Goal: Task Accomplishment & Management: Complete application form

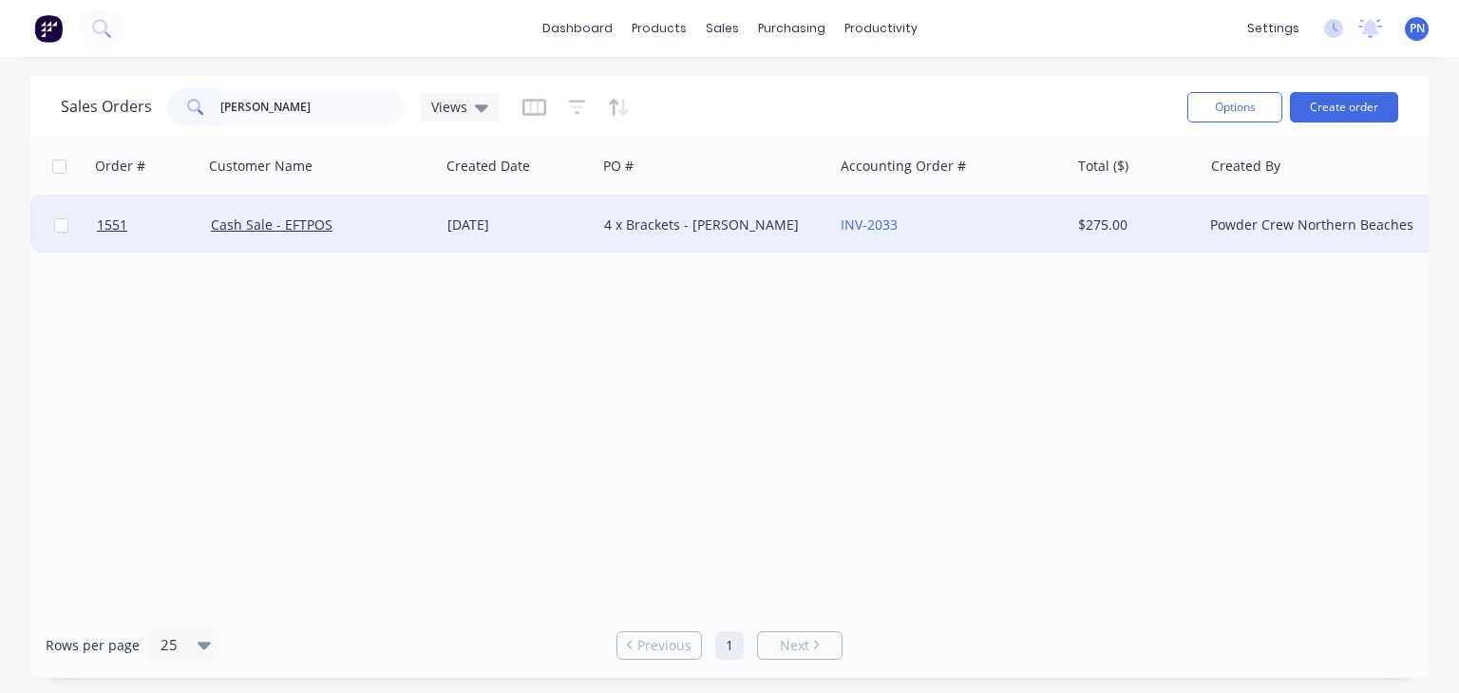
type input "[PERSON_NAME]"
click at [378, 233] on div "Cash Sale - EFTPOS" at bounding box center [316, 225] width 211 height 19
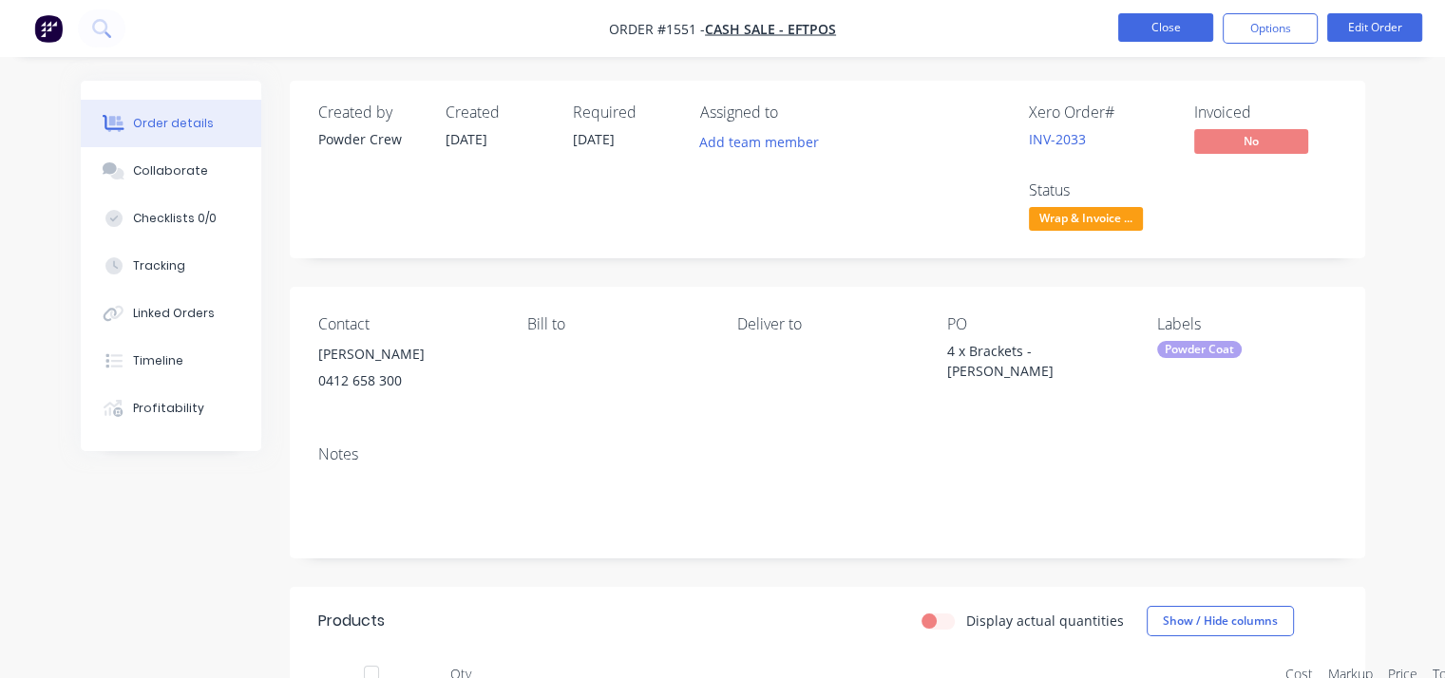
click at [1193, 20] on button "Close" at bounding box center [1165, 27] width 95 height 28
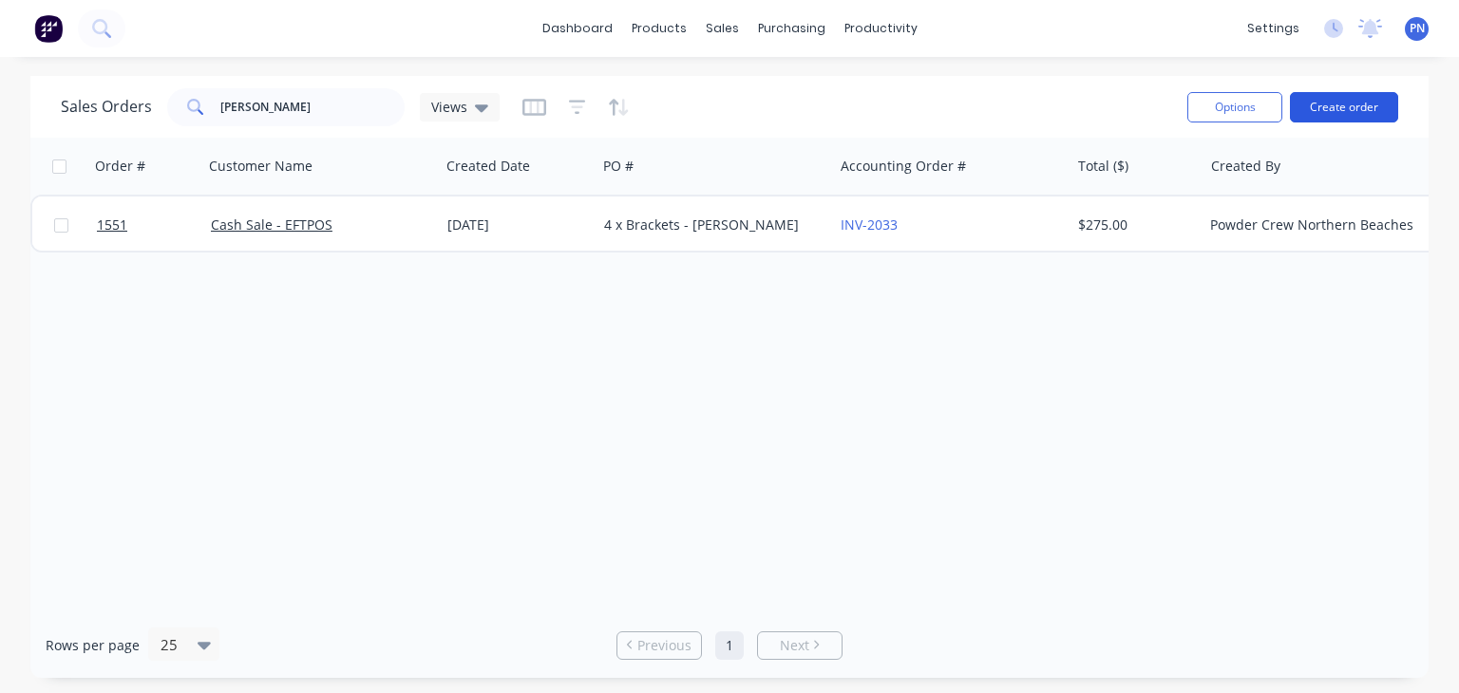
click at [1322, 99] on button "Create order" at bounding box center [1344, 107] width 108 height 30
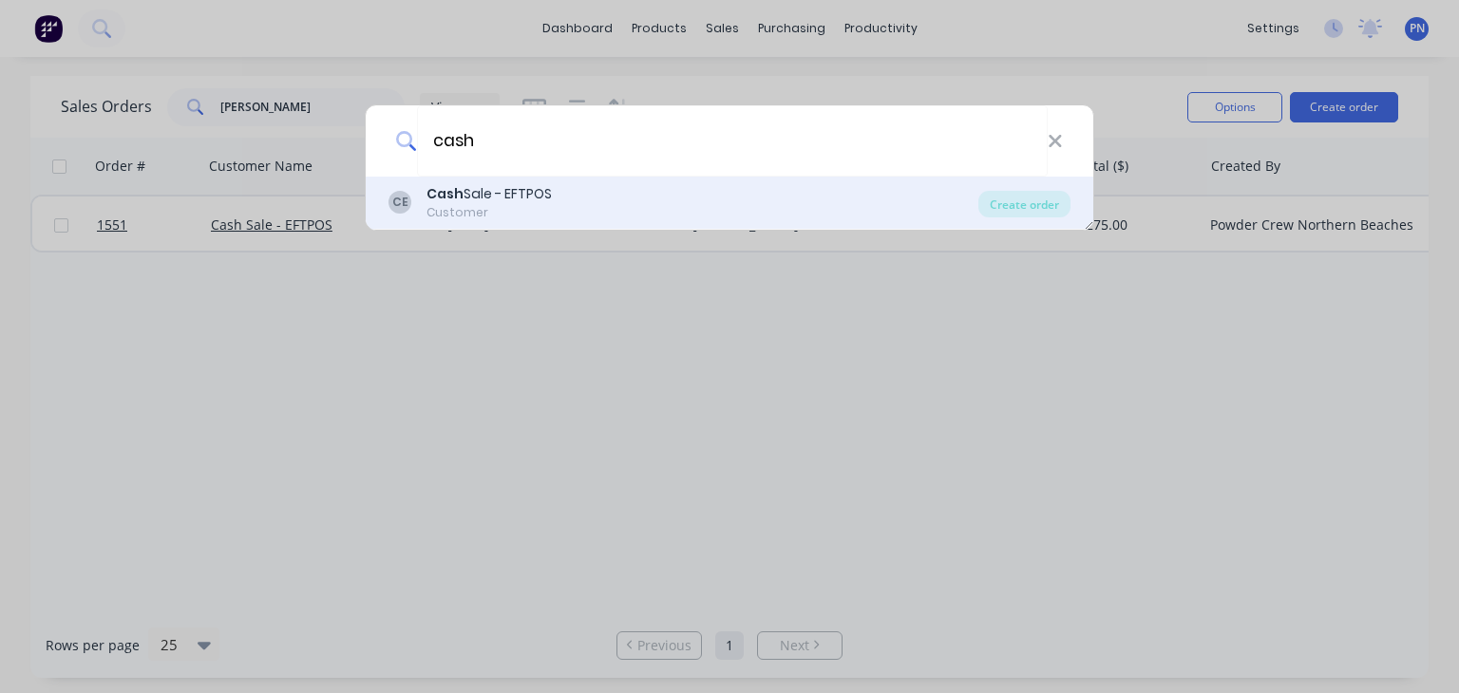
type input "cash"
click at [482, 190] on div "Cash Sale - EFTPOS" at bounding box center [488, 194] width 125 height 20
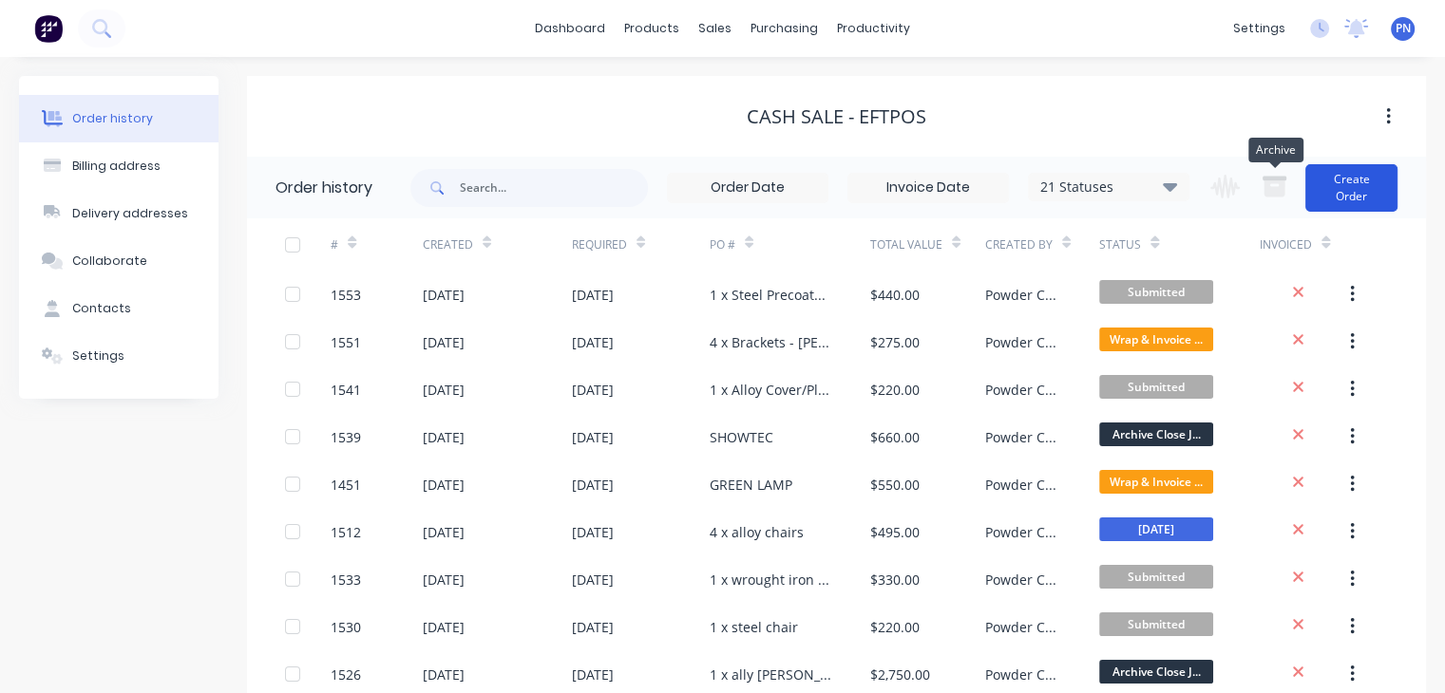
click at [1355, 172] on button "Create Order" at bounding box center [1351, 187] width 92 height 47
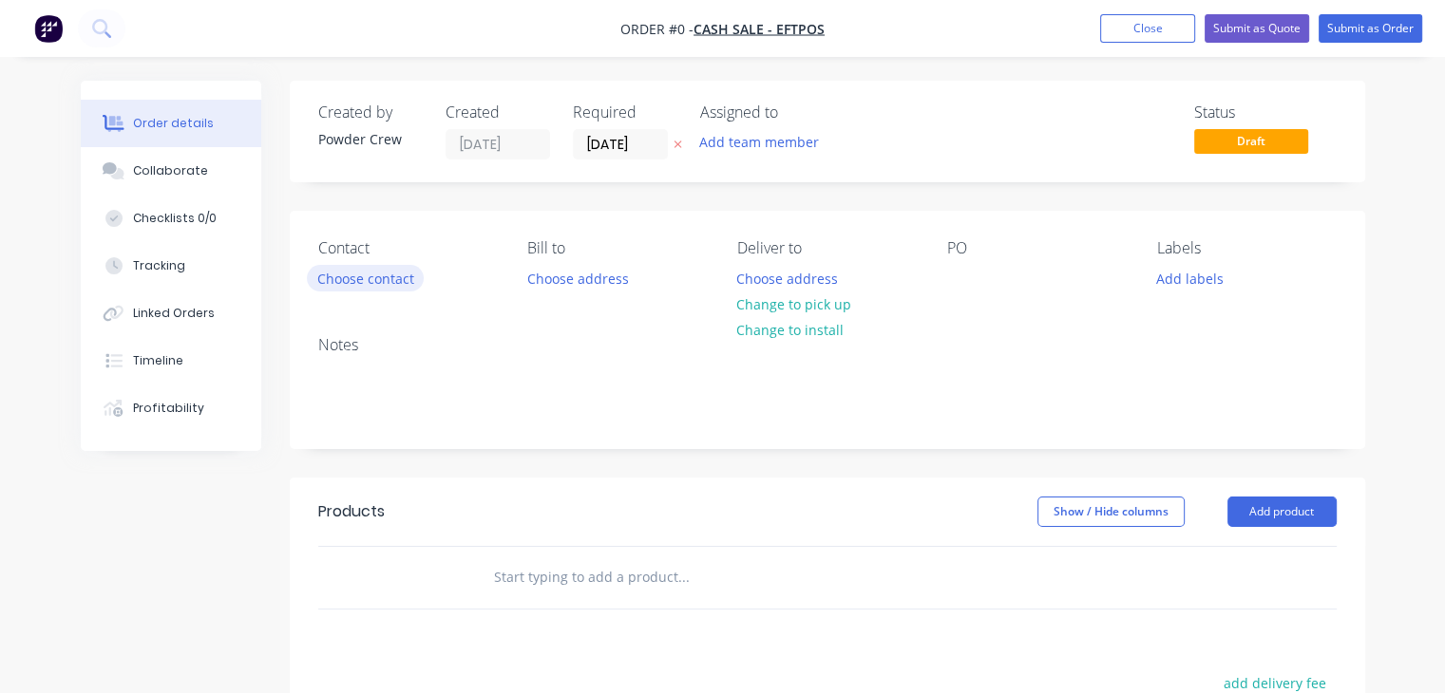
click at [393, 282] on button "Choose contact" at bounding box center [365, 278] width 117 height 26
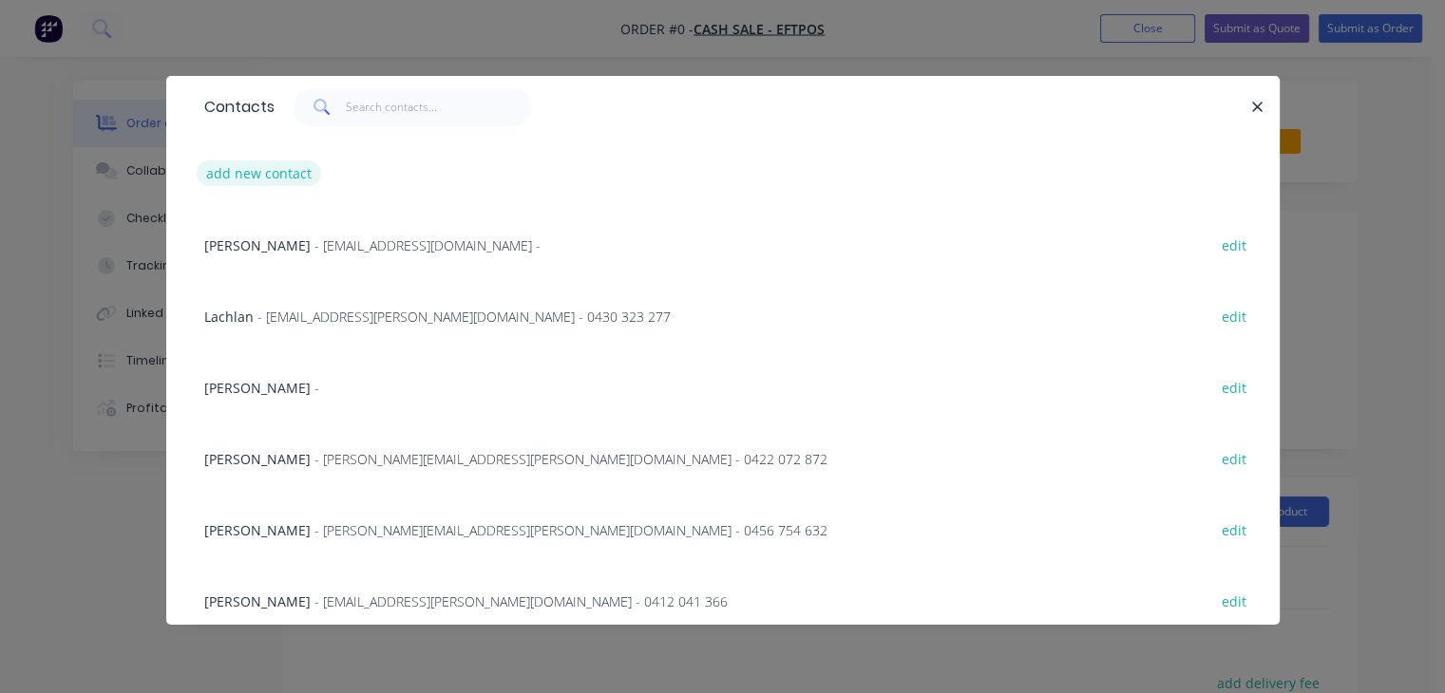
click at [263, 175] on button "add new contact" at bounding box center [259, 174] width 125 height 26
select select "AU"
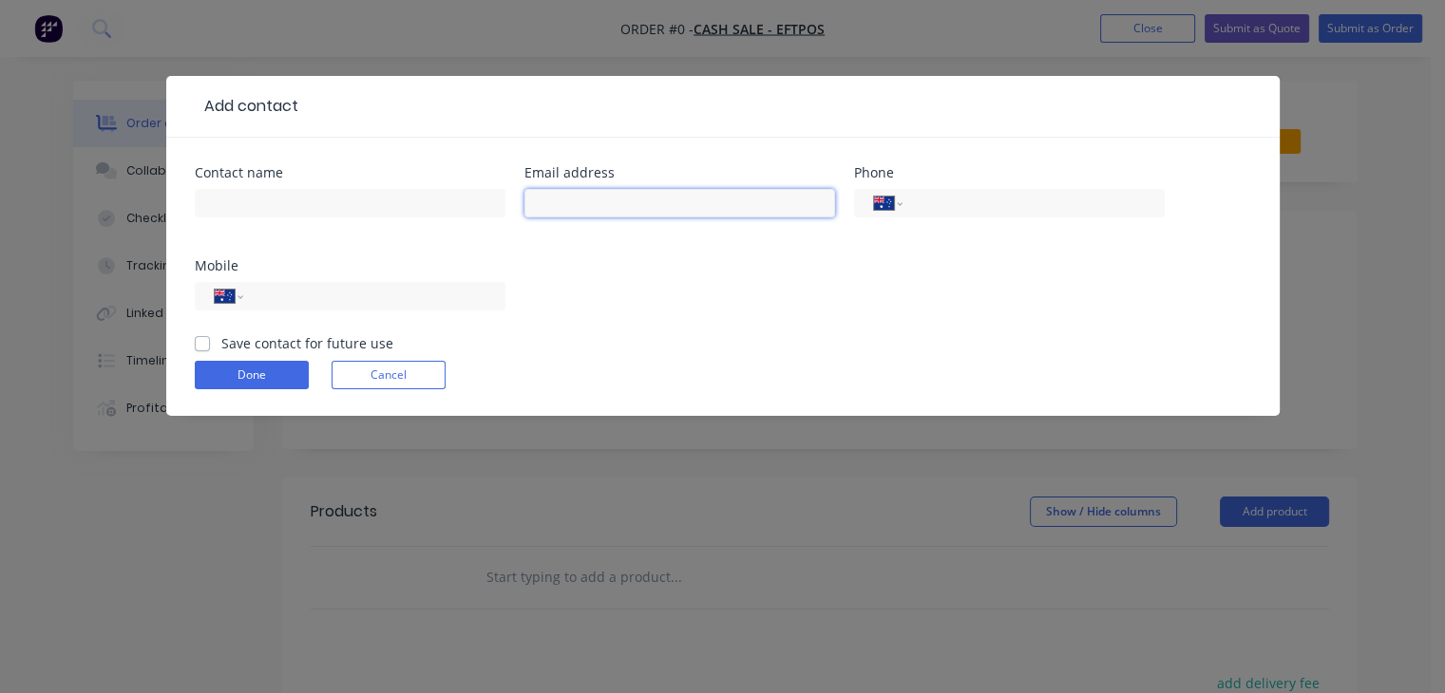
paste input "[EMAIL_ADDRESS][DOMAIN_NAME]"
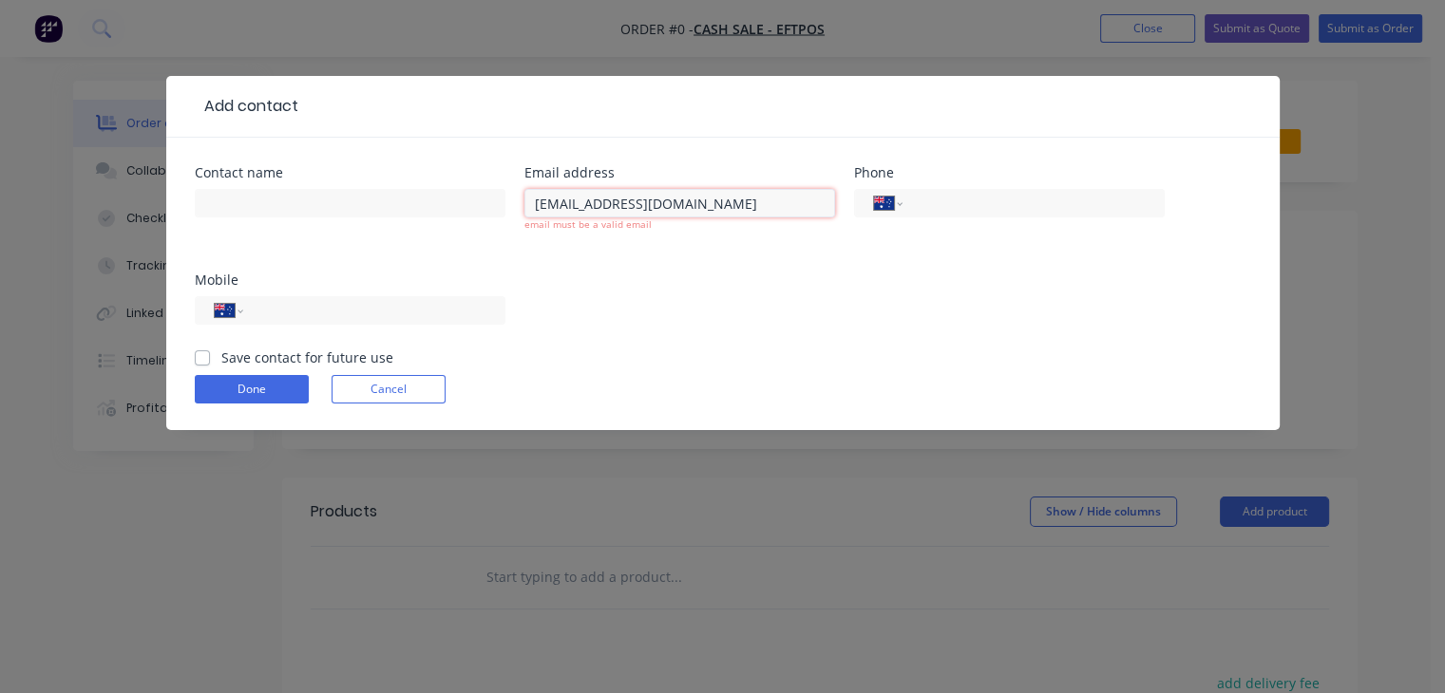
click at [540, 206] on input "[EMAIL_ADDRESS][DOMAIN_NAME]" at bounding box center [679, 203] width 311 height 28
type input "[EMAIL_ADDRESS][DOMAIN_NAME]"
click at [426, 215] on input "text" at bounding box center [350, 203] width 311 height 28
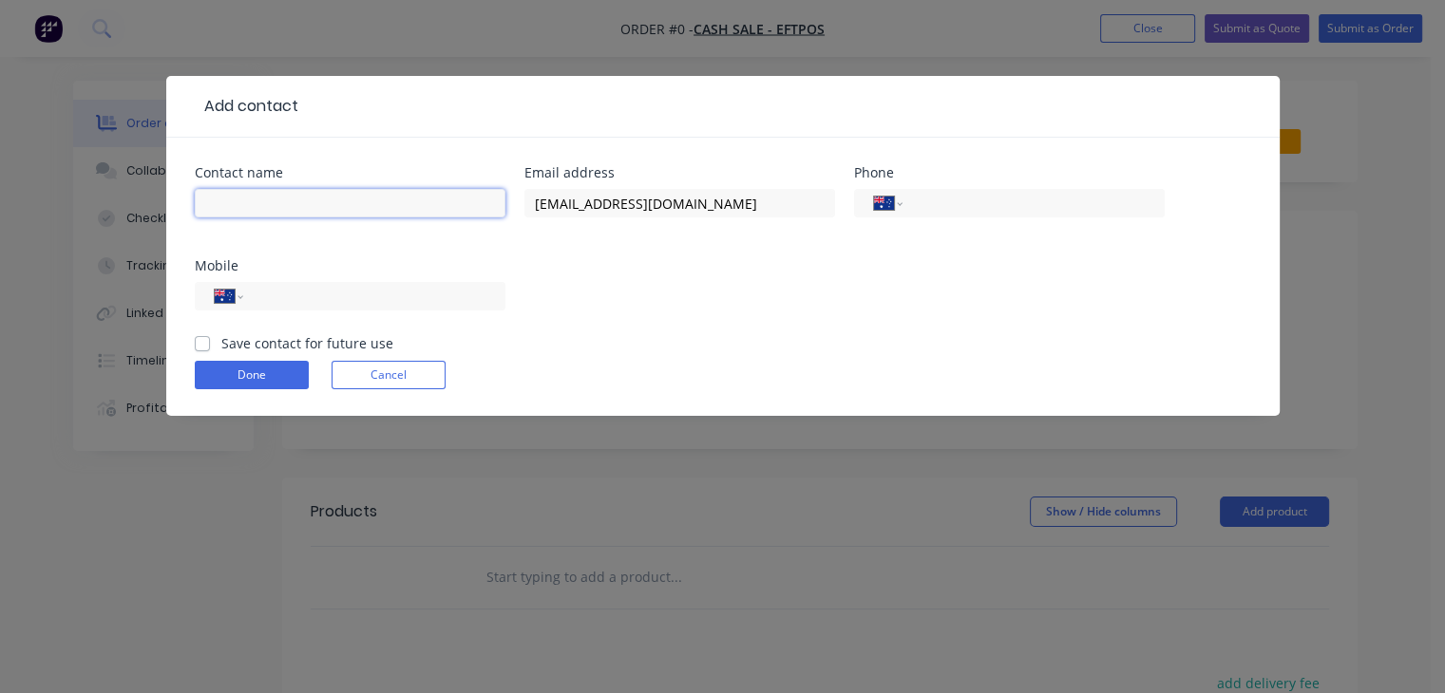
click at [427, 204] on input "text" at bounding box center [350, 203] width 311 height 28
paste input "[PERSON_NAME]"
type input "[PERSON_NAME]"
drag, startPoint x: 342, startPoint y: 290, endPoint x: 370, endPoint y: 293, distance: 28.6
click at [342, 290] on input "tel" at bounding box center [370, 297] width 228 height 22
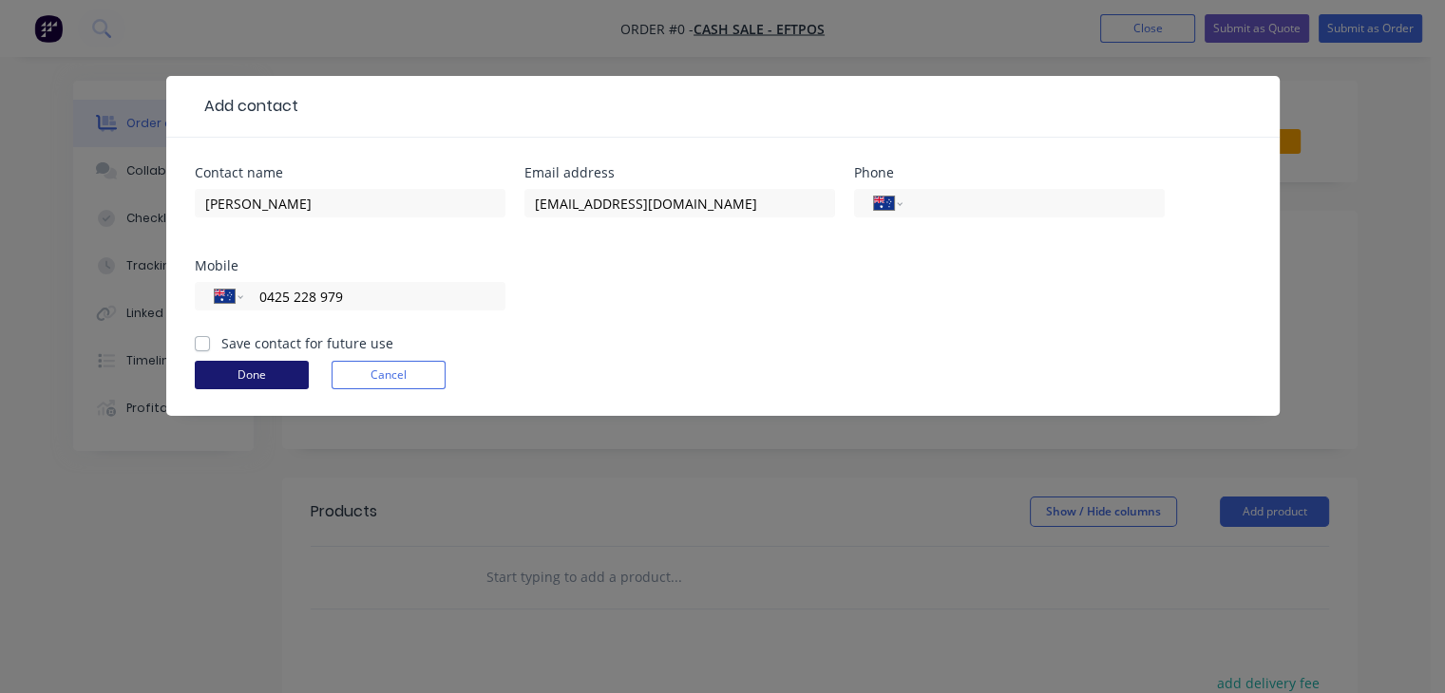
type input "0425 228 979"
click at [277, 376] on button "Done" at bounding box center [252, 375] width 114 height 28
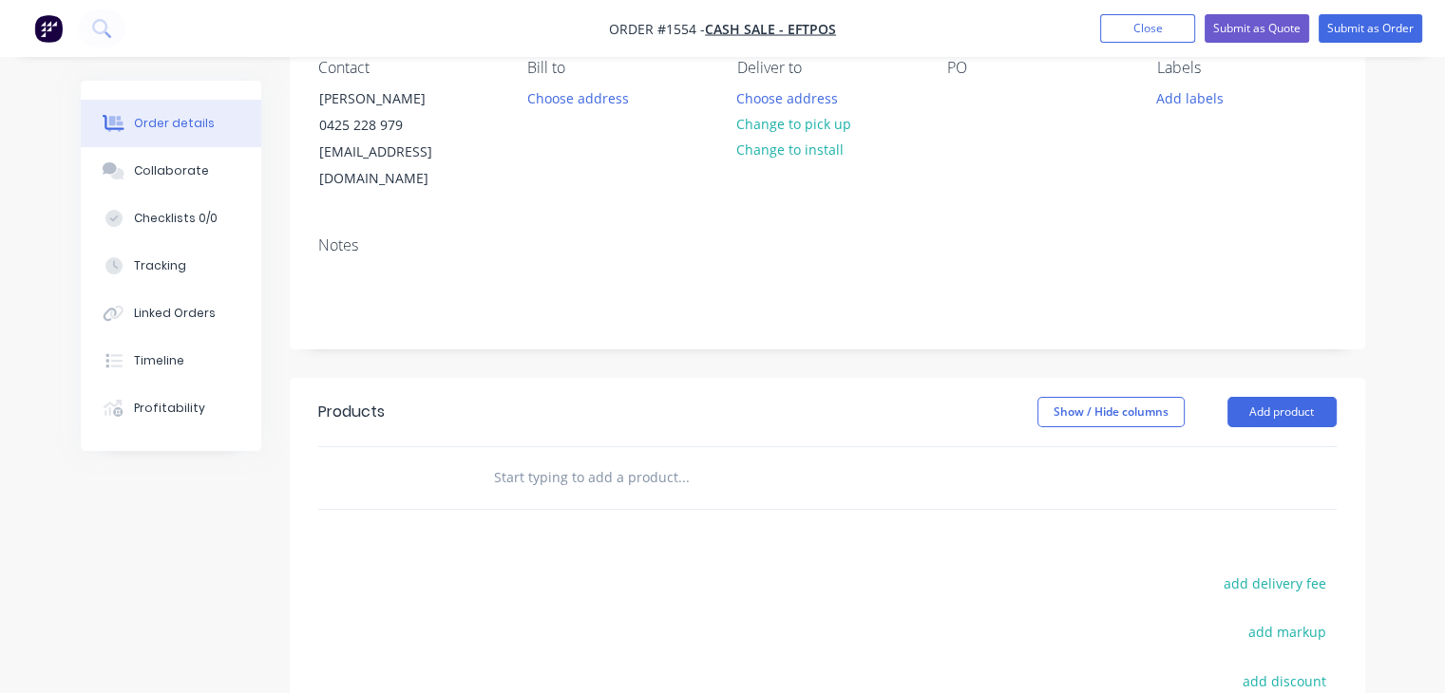
scroll to position [190, 0]
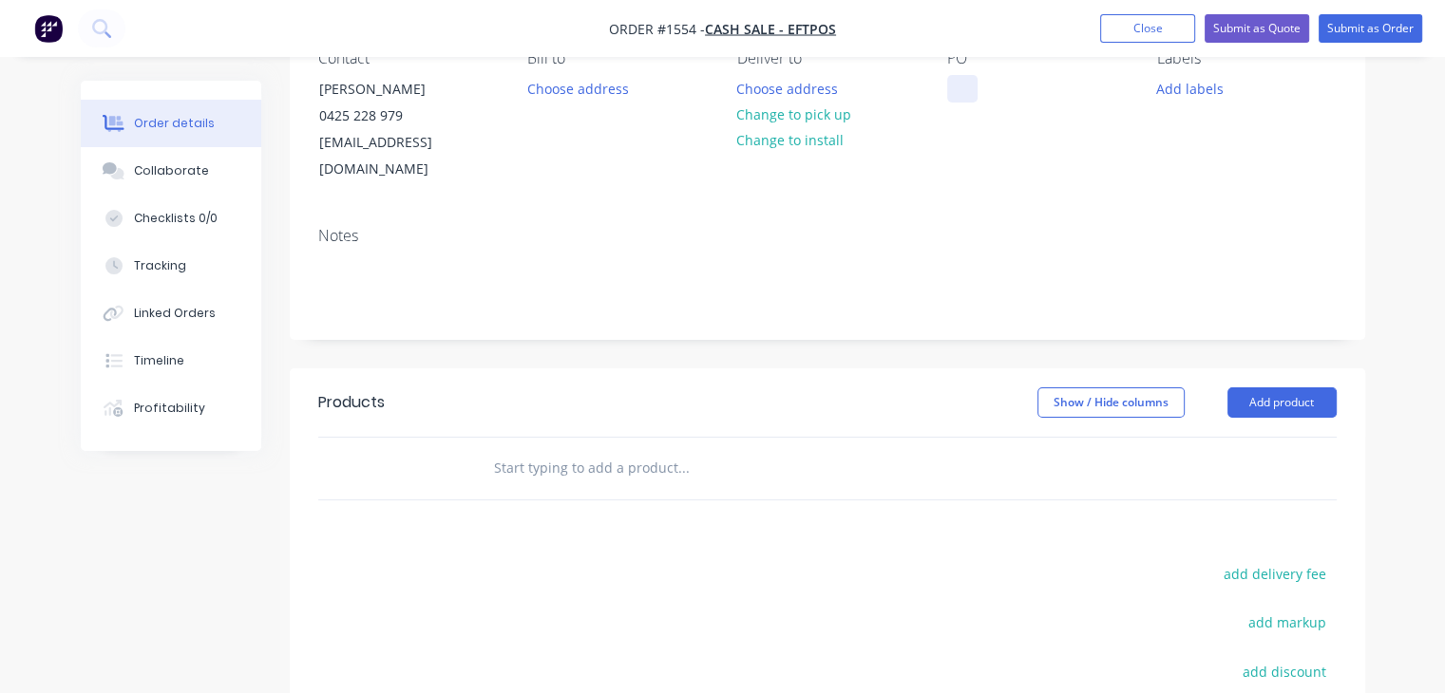
click at [961, 92] on div at bounding box center [962, 89] width 30 height 28
drag, startPoint x: 1037, startPoint y: 113, endPoint x: 961, endPoint y: 86, distance: 80.5
click at [961, 86] on div "1 x stainless steel handle" at bounding box center [1037, 98] width 180 height 47
copy div "1 x stainless steel handle"
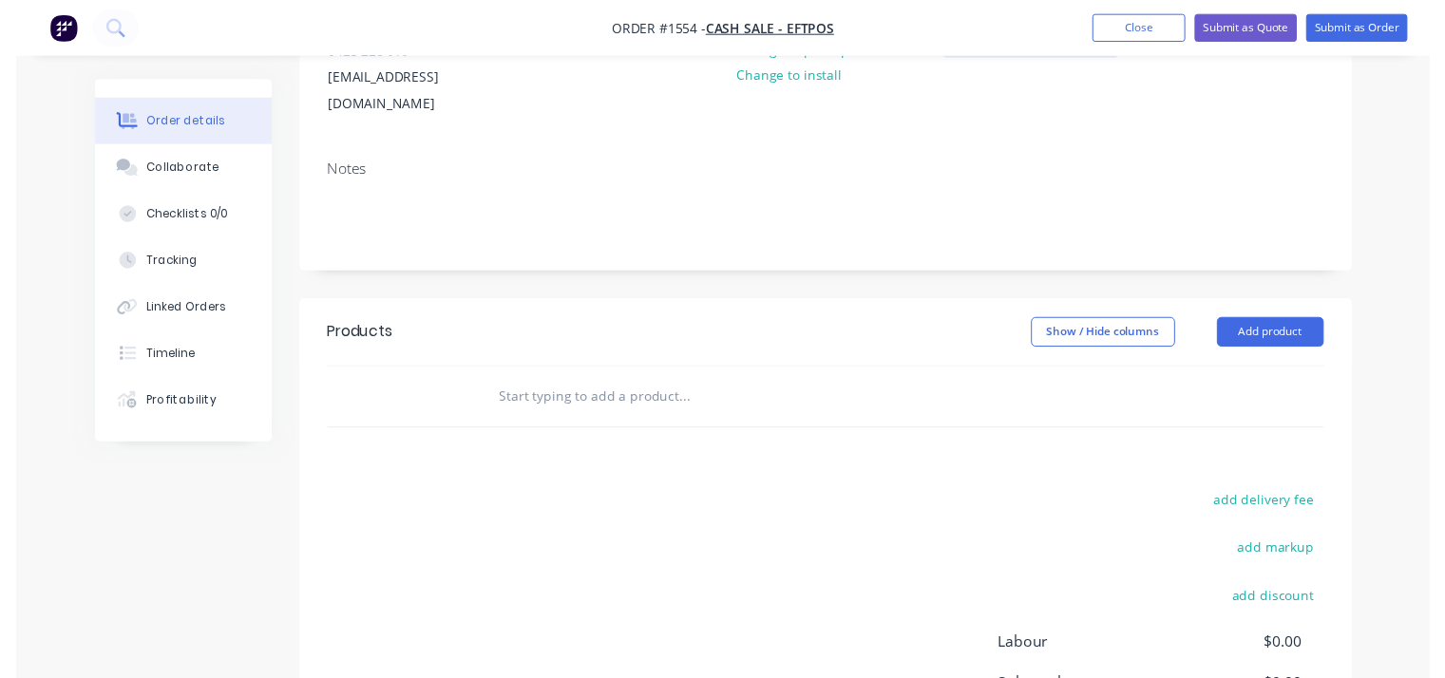
scroll to position [380, 0]
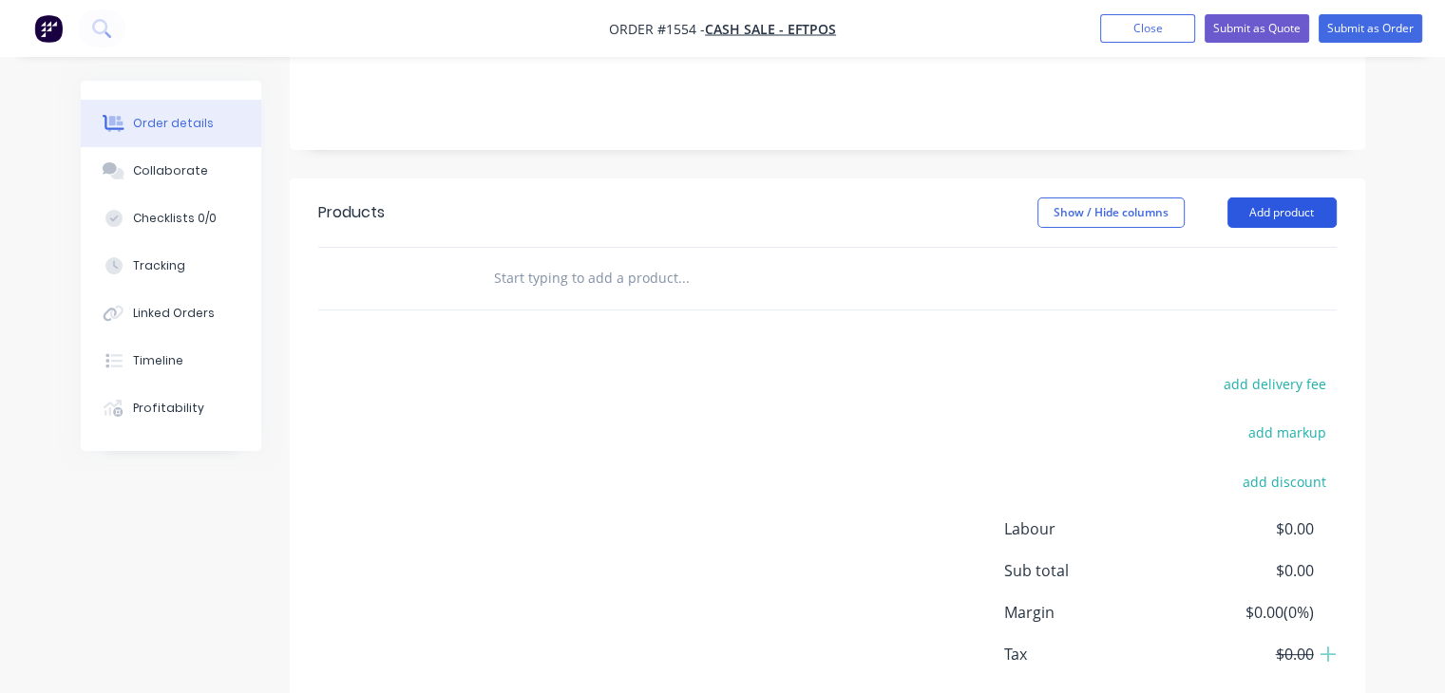
click at [1277, 198] on button "Add product" at bounding box center [1281, 213] width 109 height 30
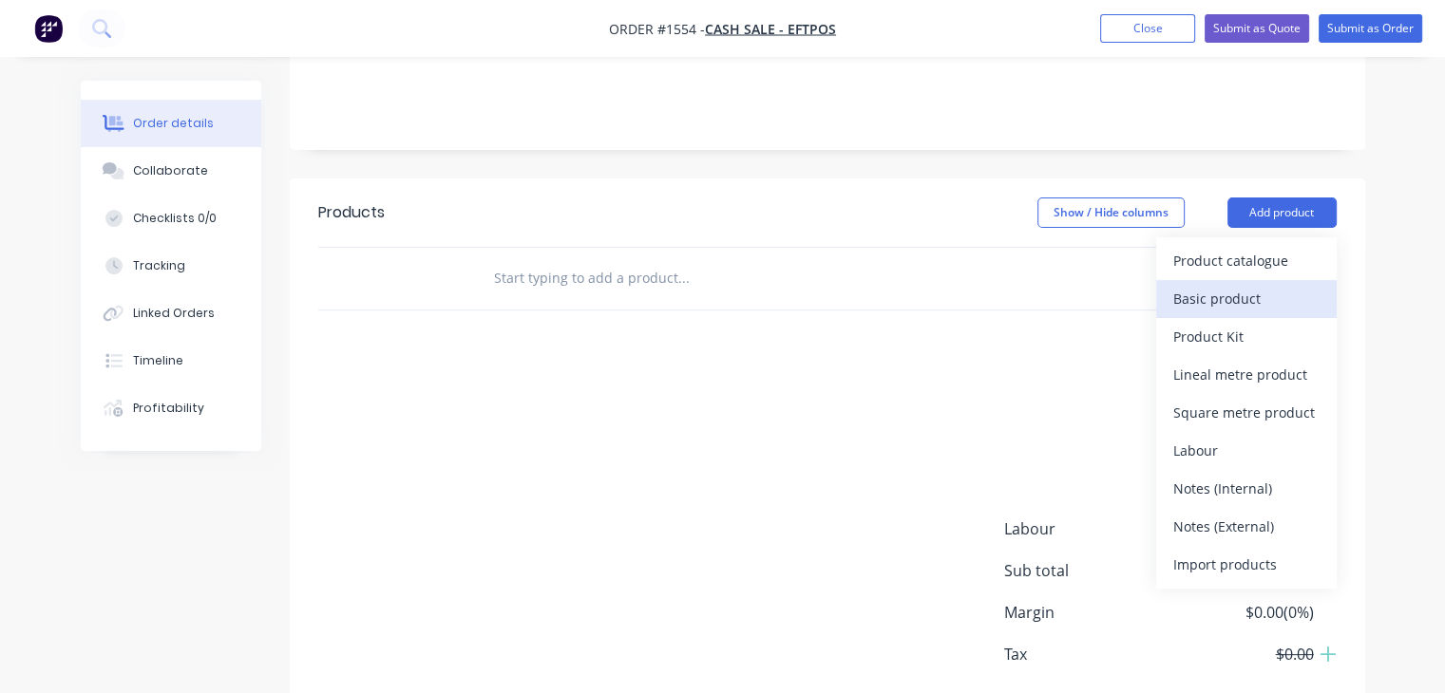
click at [1266, 285] on div "Basic product" at bounding box center [1246, 299] width 146 height 28
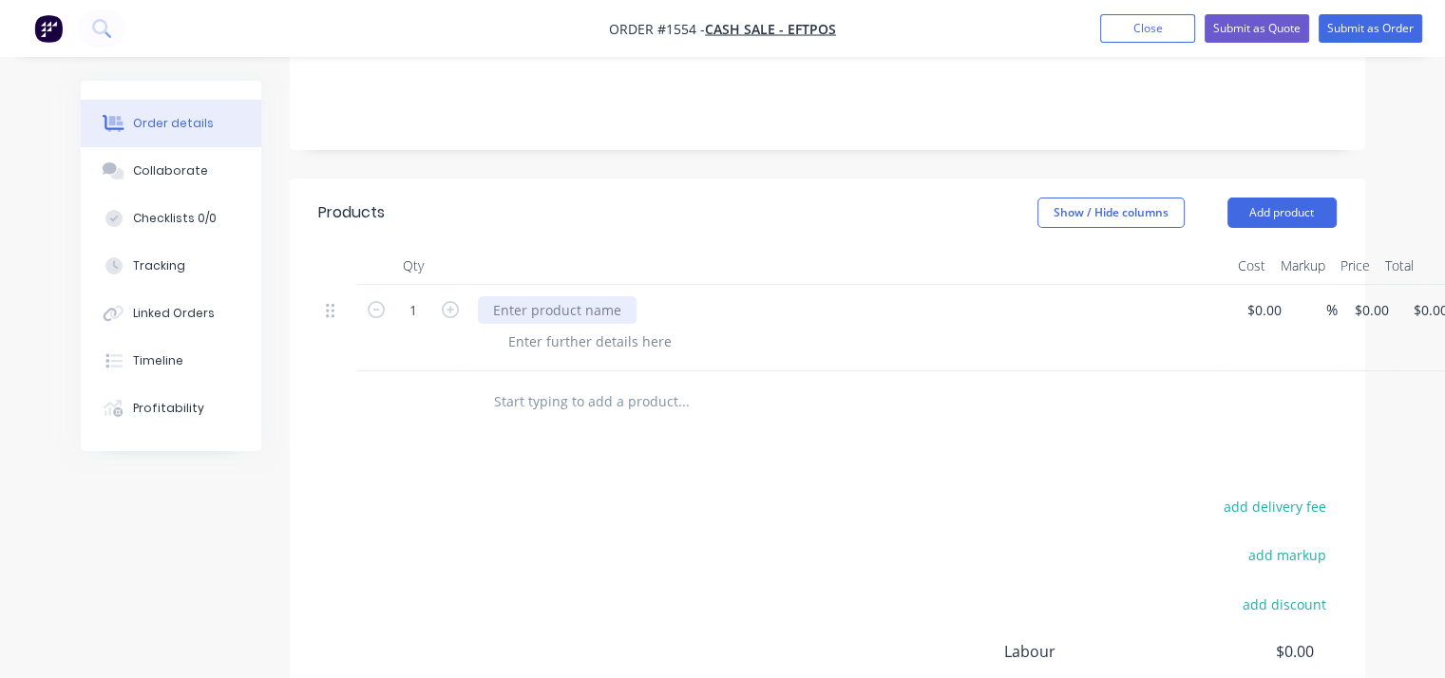
paste div
click at [1263, 296] on input at bounding box center [1267, 310] width 44 height 28
type input "$200.00"
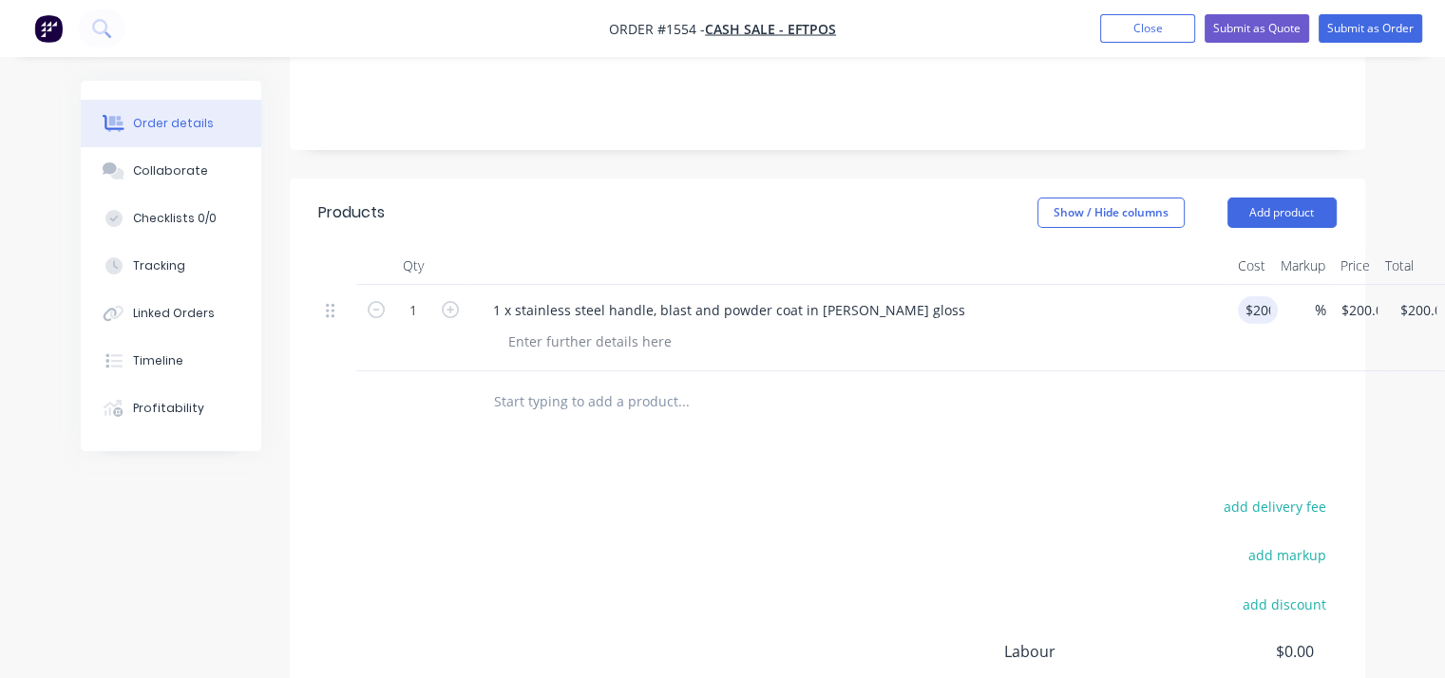
click at [1198, 332] on div "1 x stainless steel handle, blast and powder coat in [PERSON_NAME] gloss" at bounding box center [850, 328] width 760 height 86
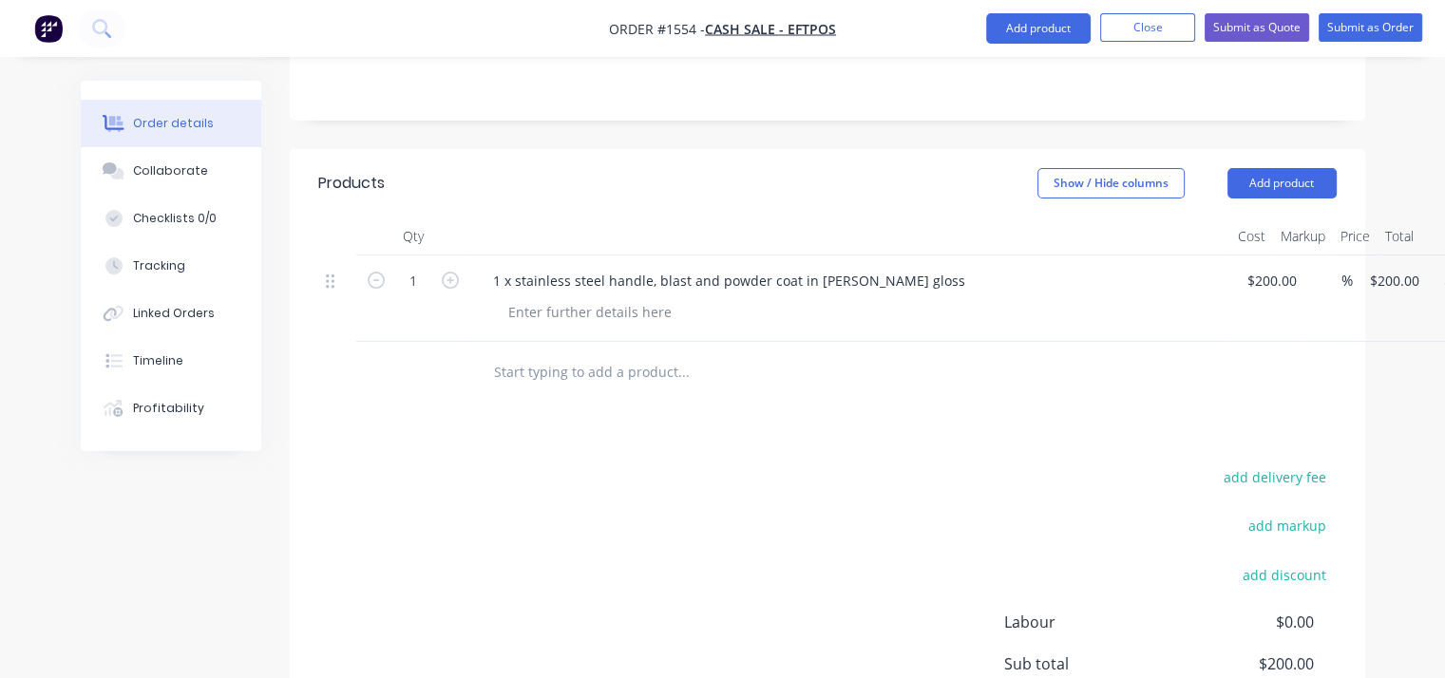
scroll to position [401, 0]
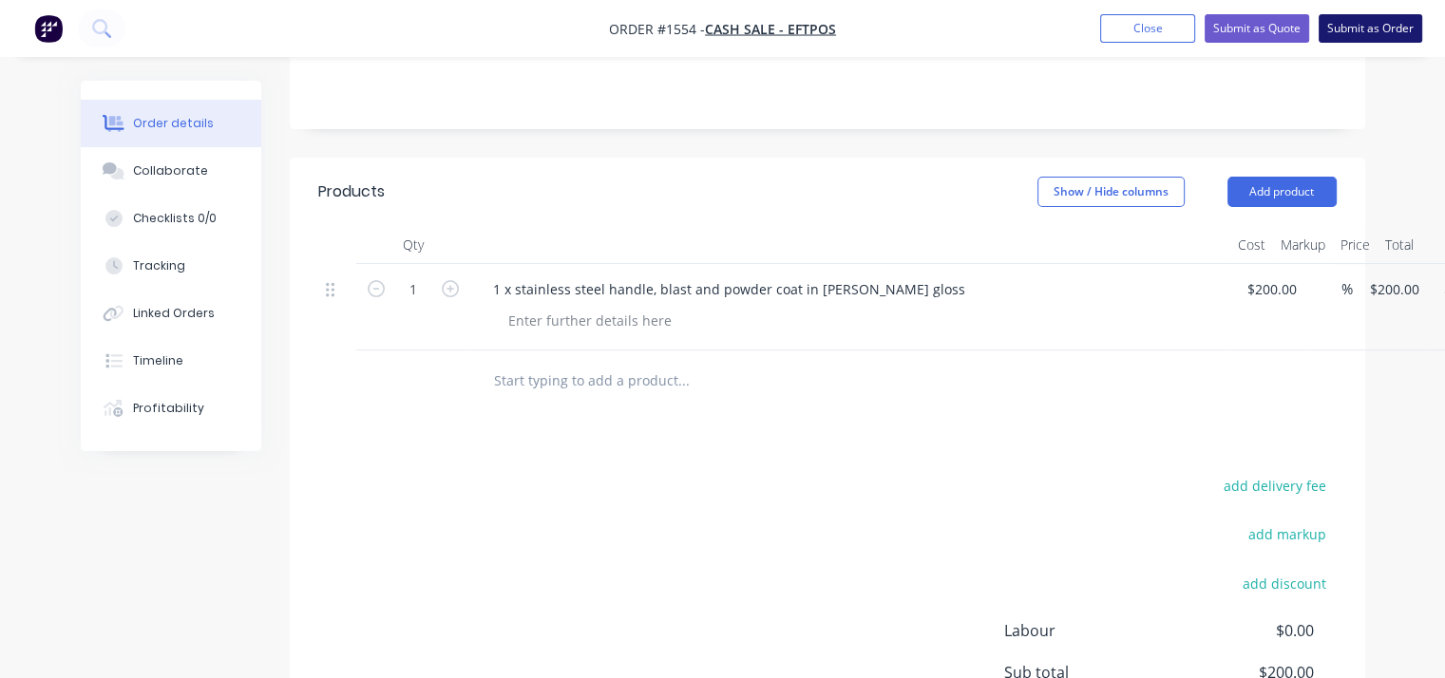
click at [1404, 33] on button "Submit as Order" at bounding box center [1370, 28] width 104 height 28
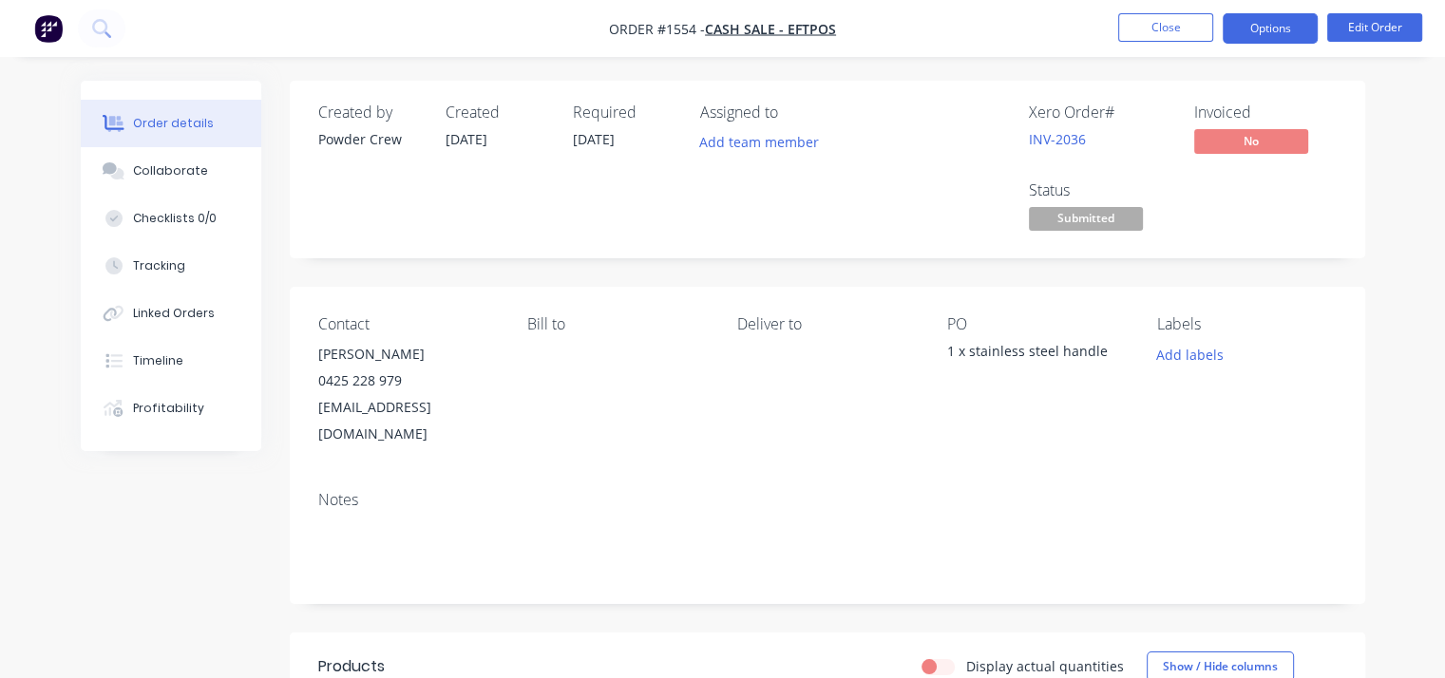
click at [1285, 33] on button "Options" at bounding box center [1269, 28] width 95 height 30
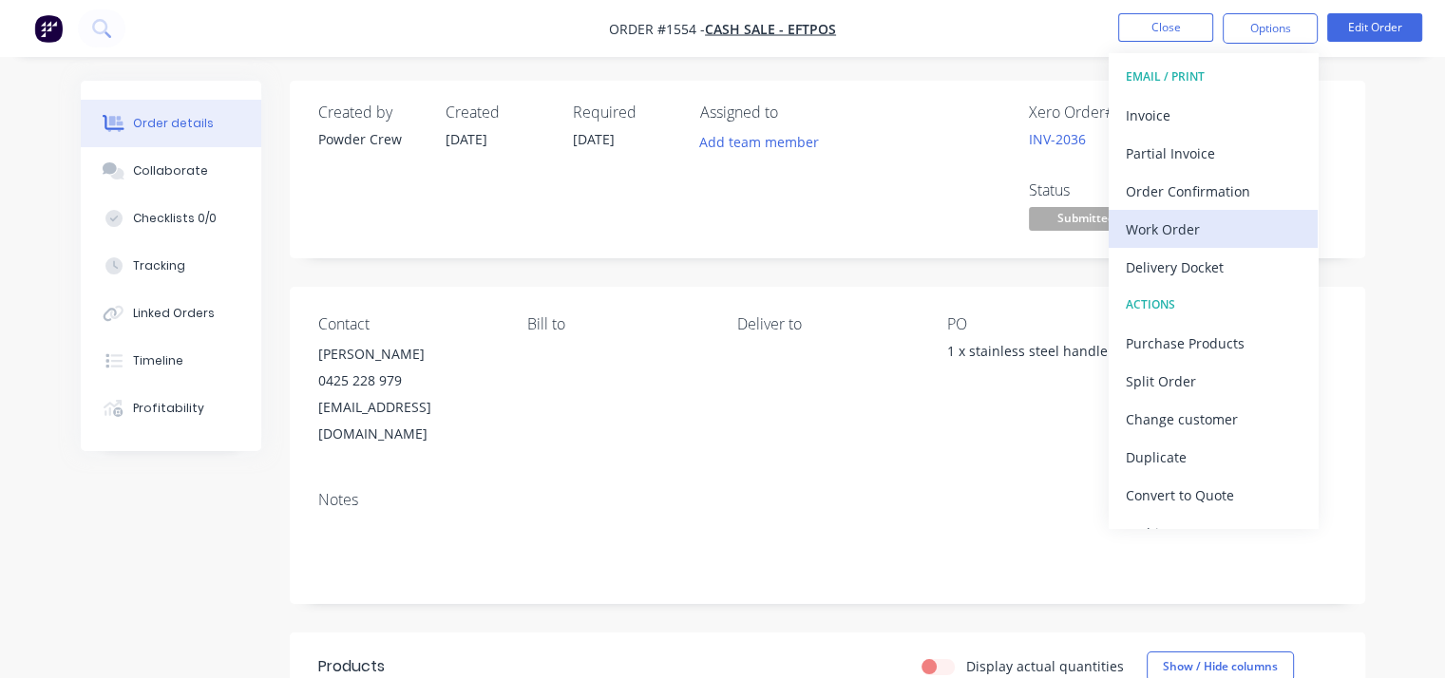
click at [1224, 239] on div "Work Order" at bounding box center [1213, 230] width 175 height 28
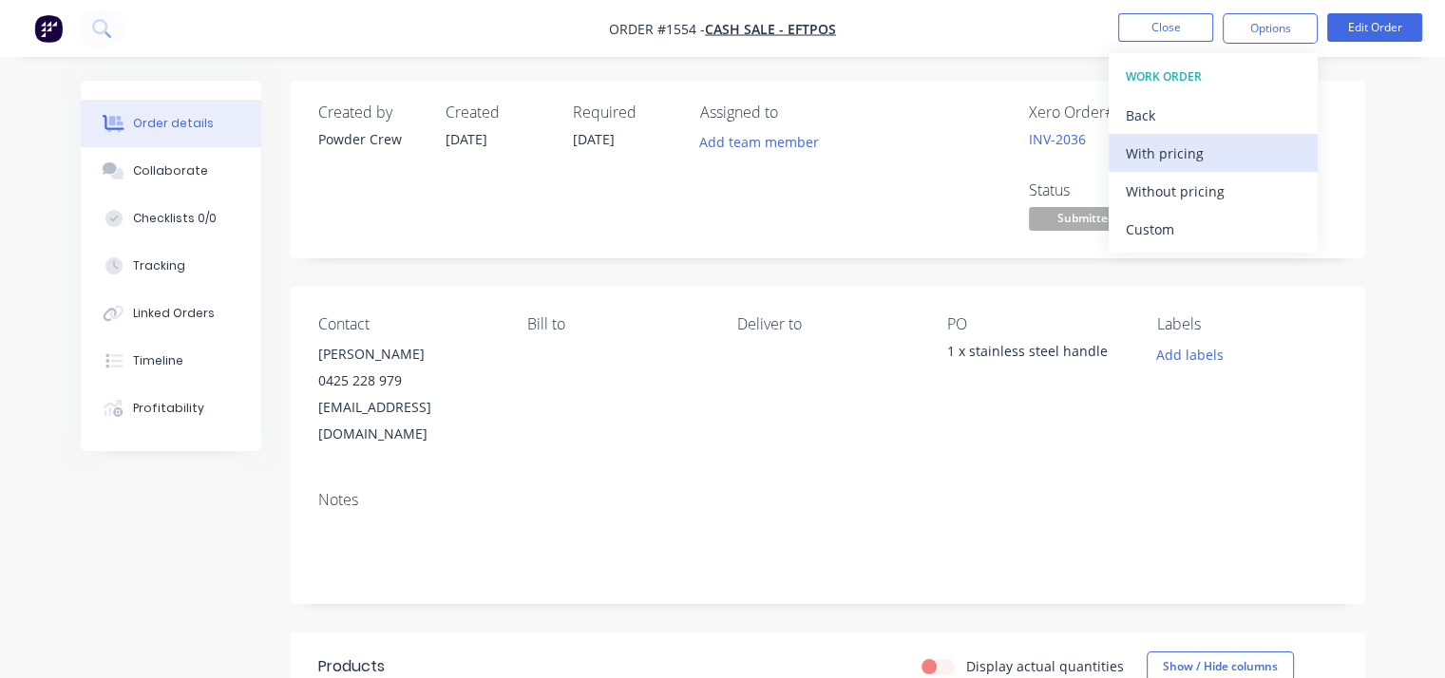
click at [1213, 162] on div "With pricing" at bounding box center [1213, 154] width 175 height 28
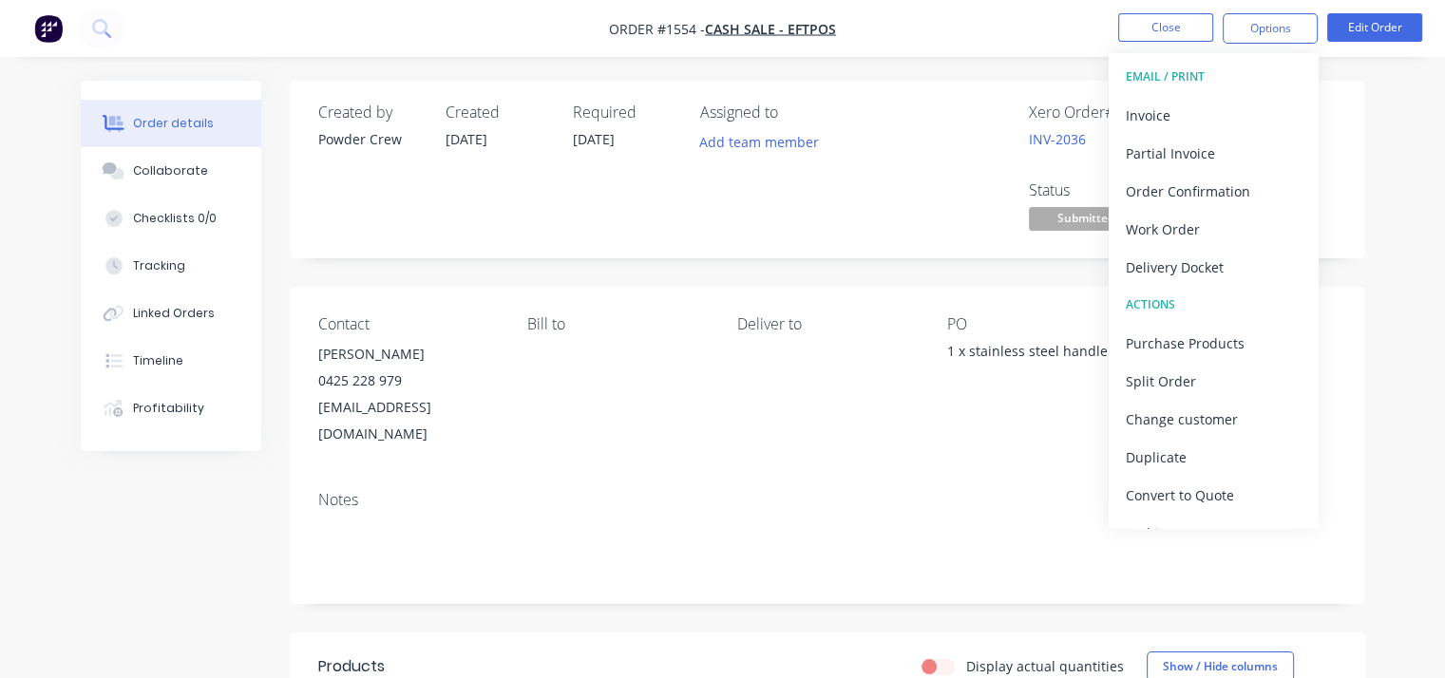
click at [782, 476] on div "Notes" at bounding box center [827, 539] width 1075 height 127
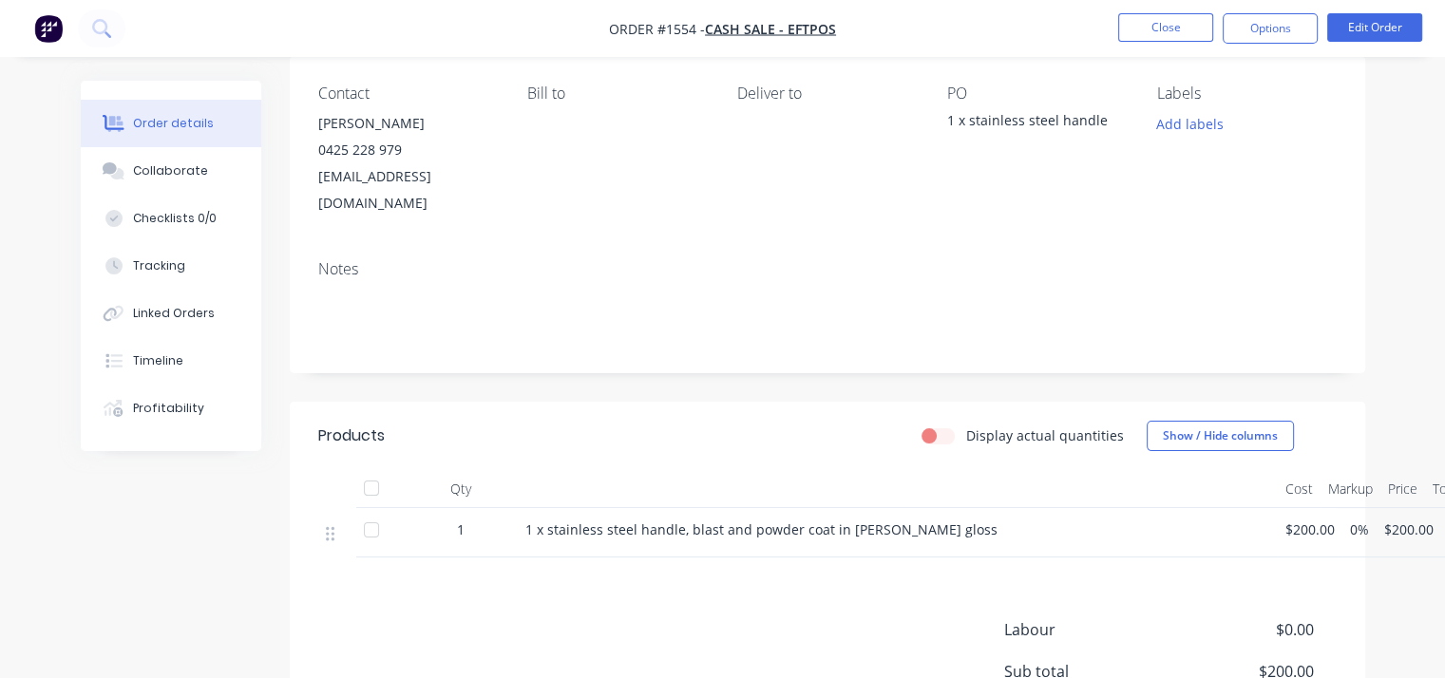
scroll to position [136, 0]
